Goal: Task Accomplishment & Management: Manage account settings

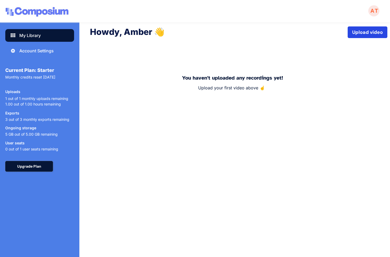
click at [43, 167] on button "Upgrade Plan" at bounding box center [29, 166] width 48 height 11
click at [30, 171] on button "Upgrade Plan" at bounding box center [29, 166] width 48 height 11
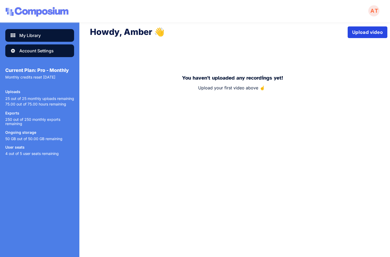
click at [28, 49] on div "Account Settings" at bounding box center [36, 51] width 34 height 6
